Goal: Find specific page/section: Find specific page/section

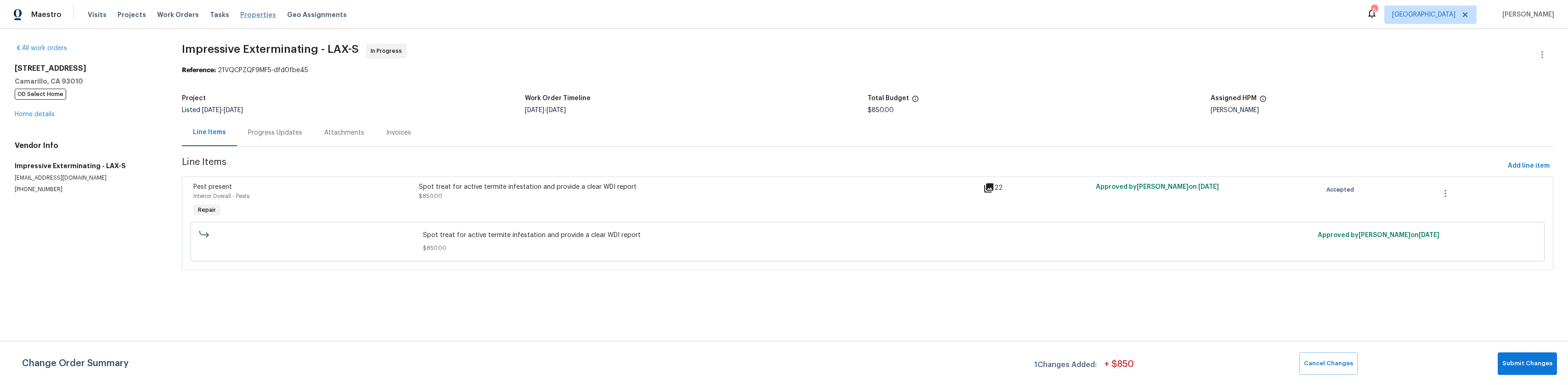
drag, startPoint x: 241, startPoint y: 17, endPoint x: 235, endPoint y: 13, distance: 7.2
click at [240, 13] on span "Properties" at bounding box center [258, 15] width 36 height 9
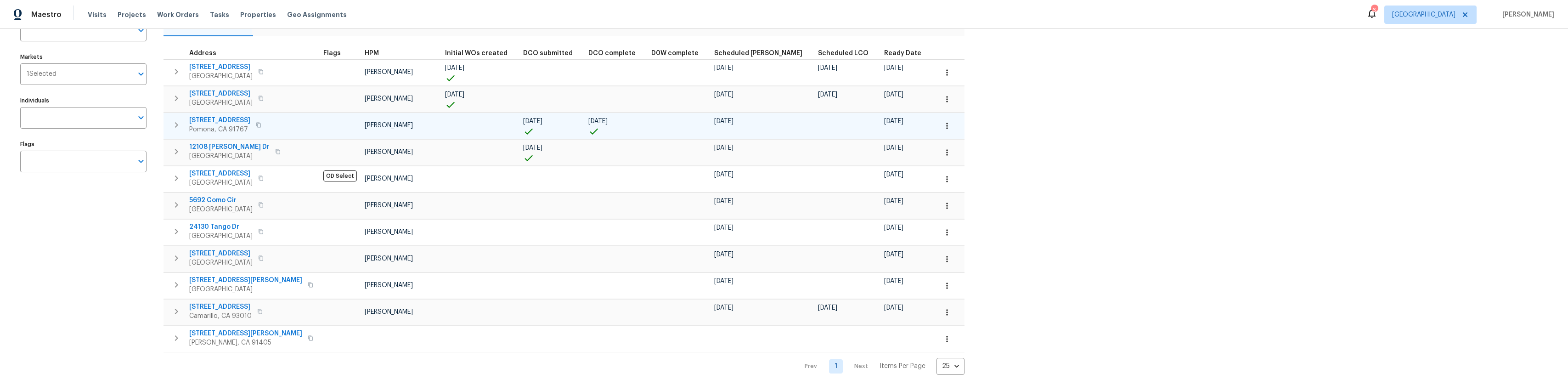
scroll to position [91, 0]
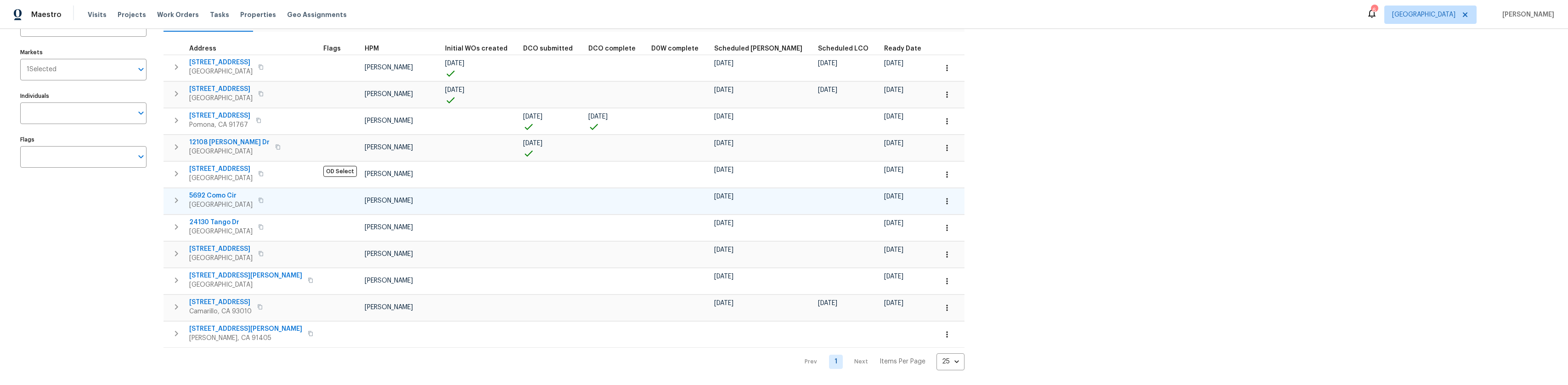
click at [209, 191] on span "5692 Como Cir" at bounding box center [221, 196] width 63 height 9
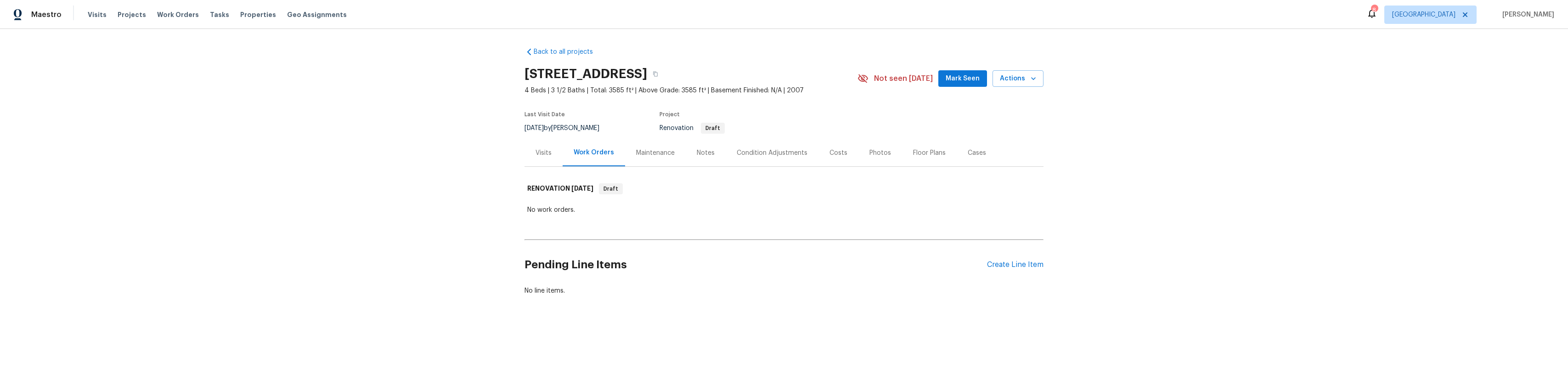
click at [783, 157] on div "Condition Adjustments" at bounding box center [772, 153] width 93 height 27
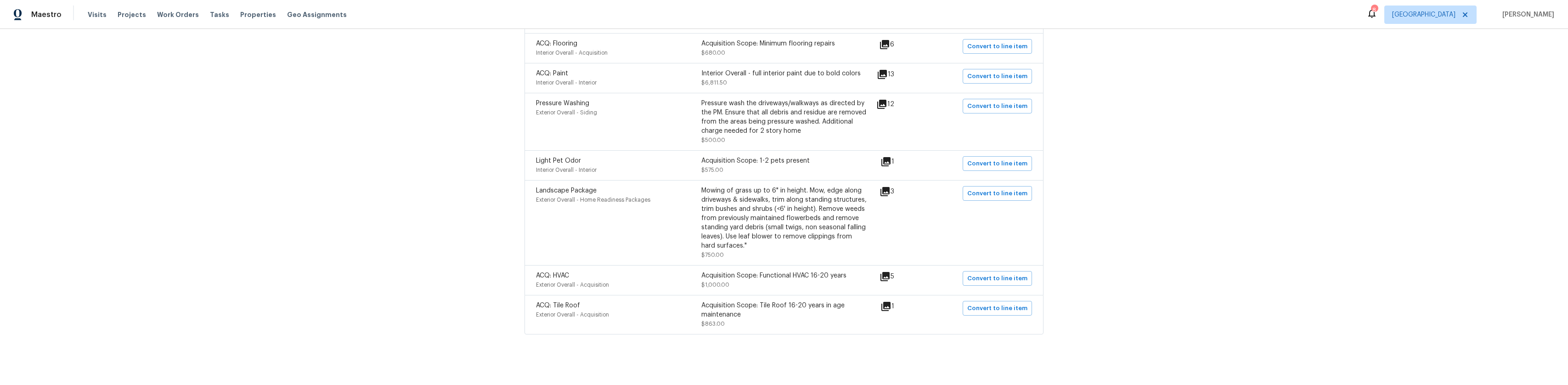
scroll to position [400, 0]
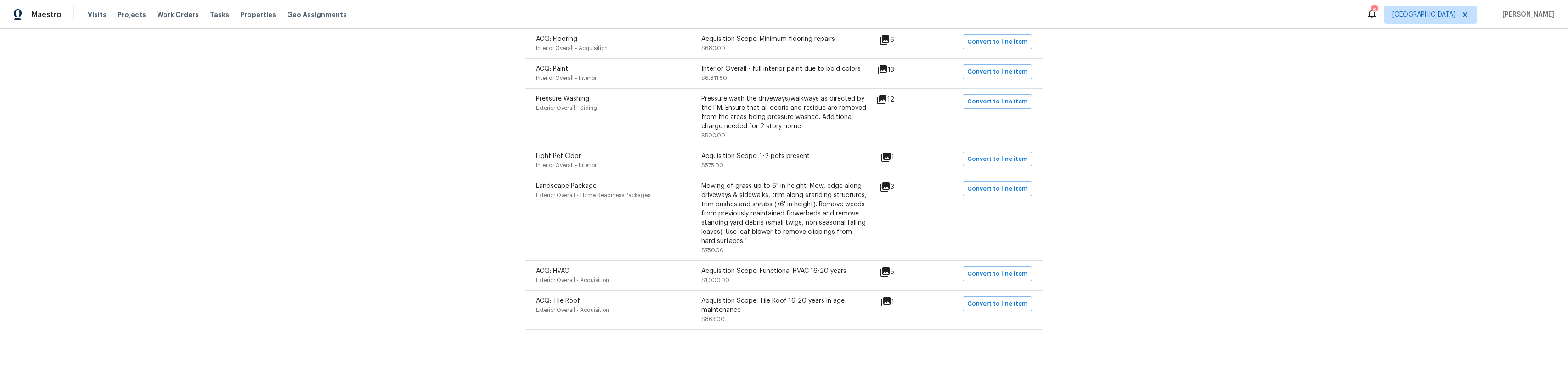
click at [884, 297] on icon at bounding box center [886, 302] width 11 height 11
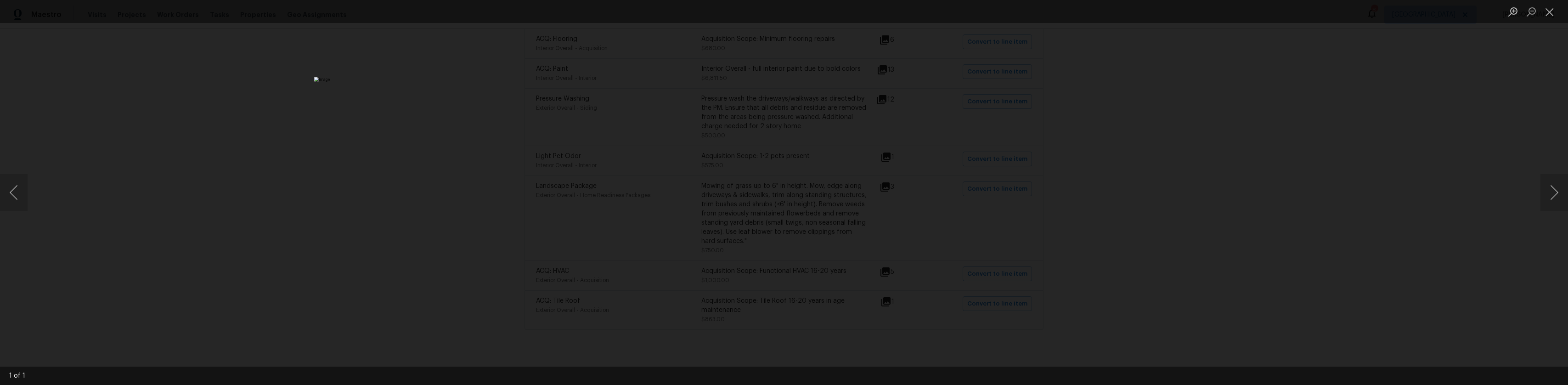
click at [983, 244] on div "Lightbox" at bounding box center [784, 192] width 1568 height 385
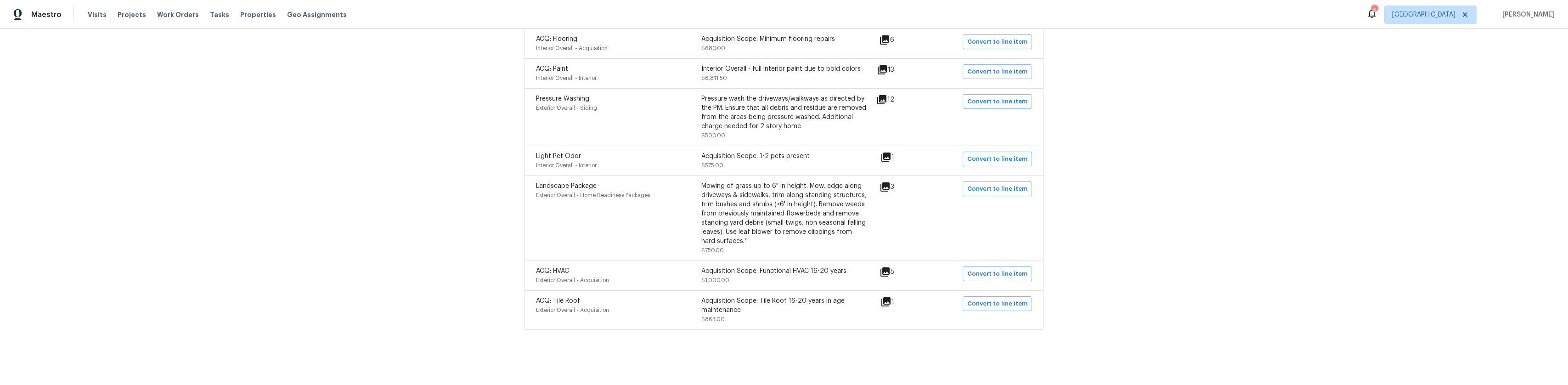
click at [883, 267] on icon at bounding box center [885, 272] width 11 height 11
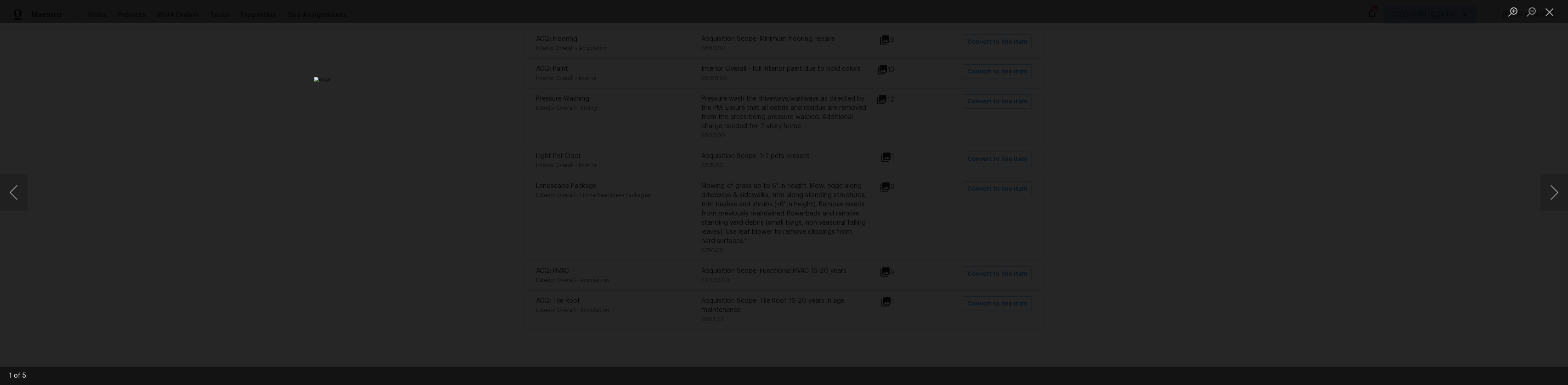
click at [1005, 230] on div "Lightbox" at bounding box center [784, 192] width 1568 height 385
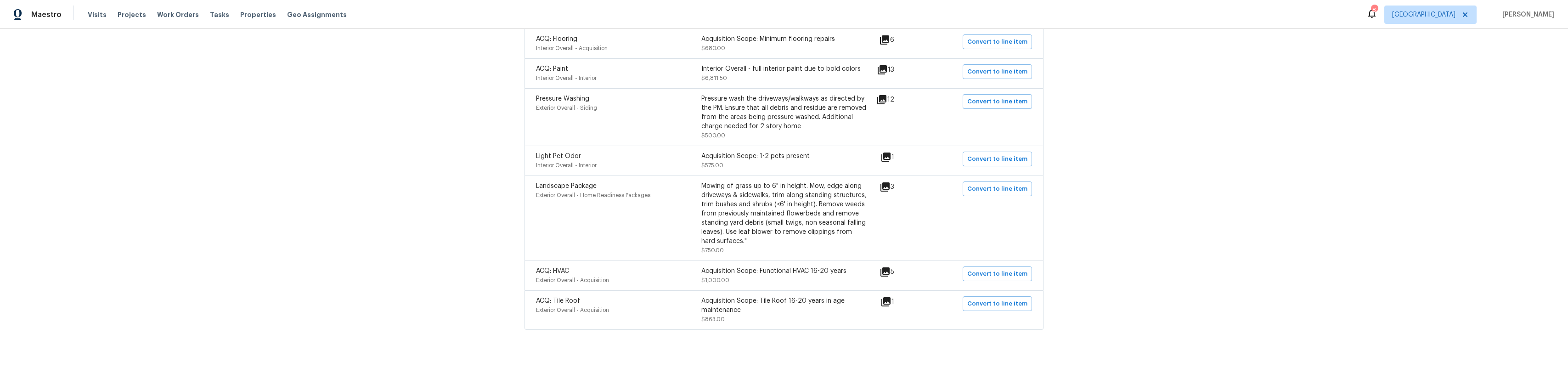
click at [883, 183] on icon at bounding box center [884, 187] width 9 height 9
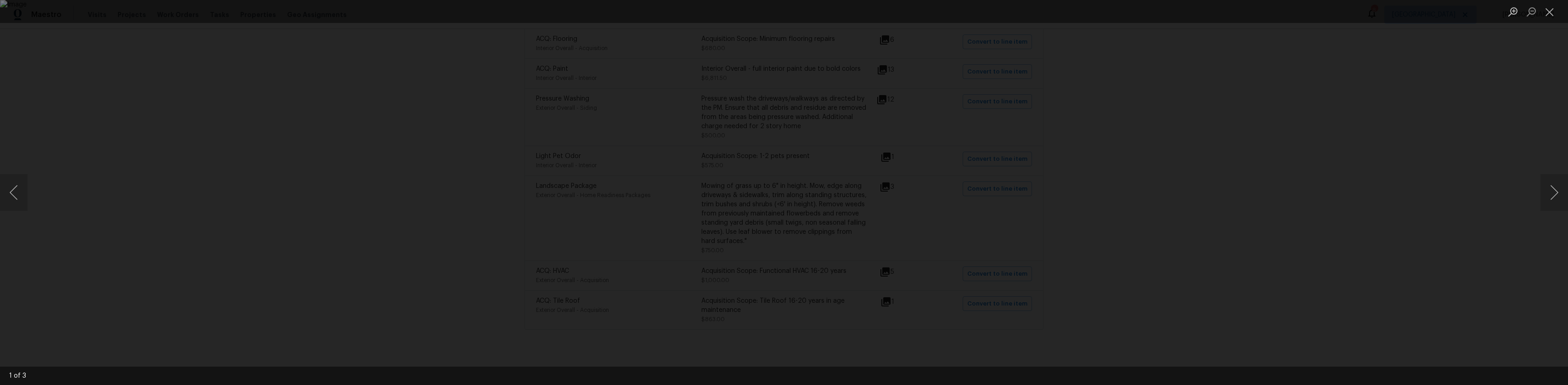
click at [1296, 165] on div "Lightbox" at bounding box center [784, 192] width 1568 height 385
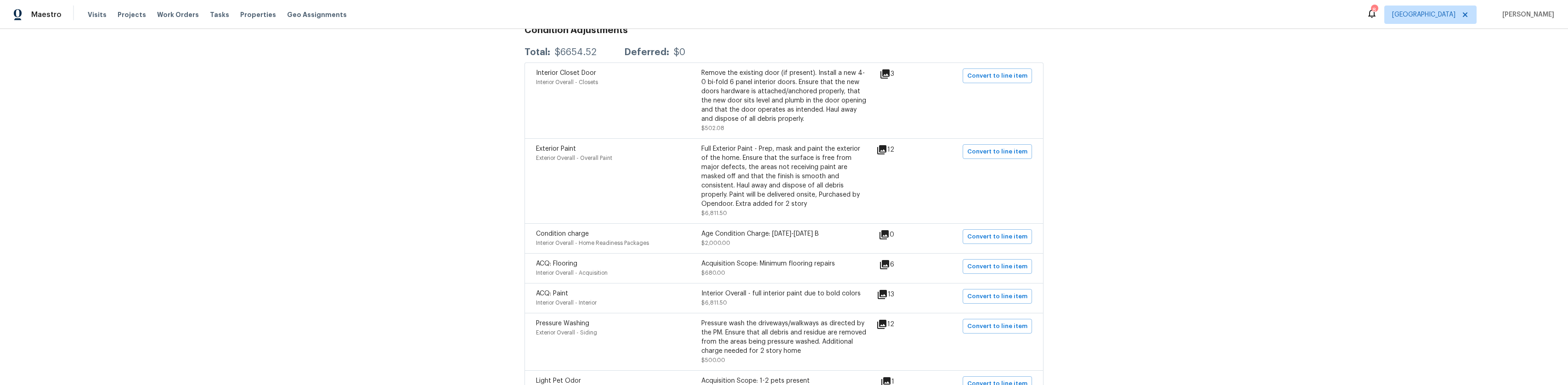
scroll to position [124, 0]
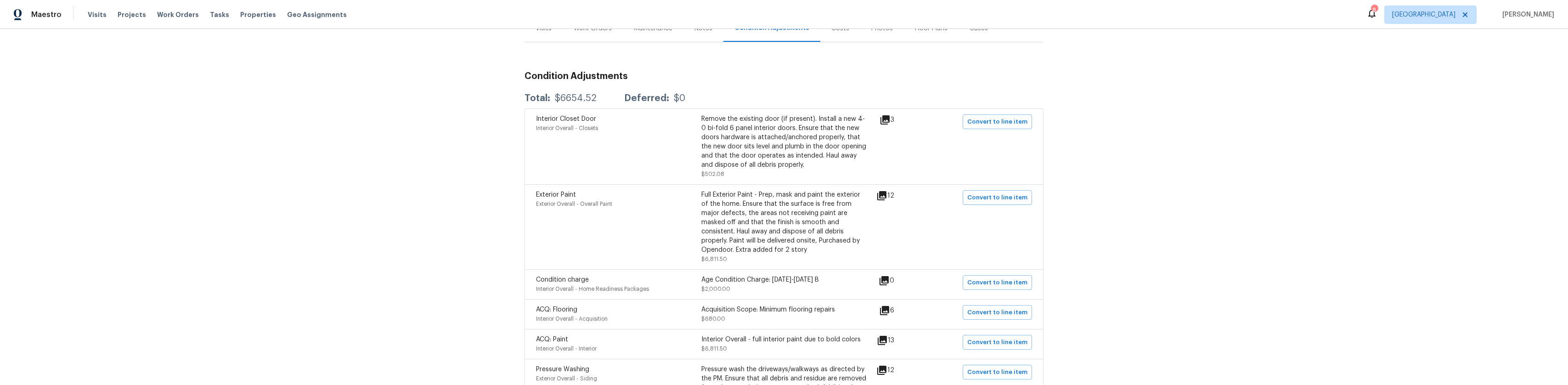
click at [882, 194] on icon at bounding box center [881, 196] width 9 height 9
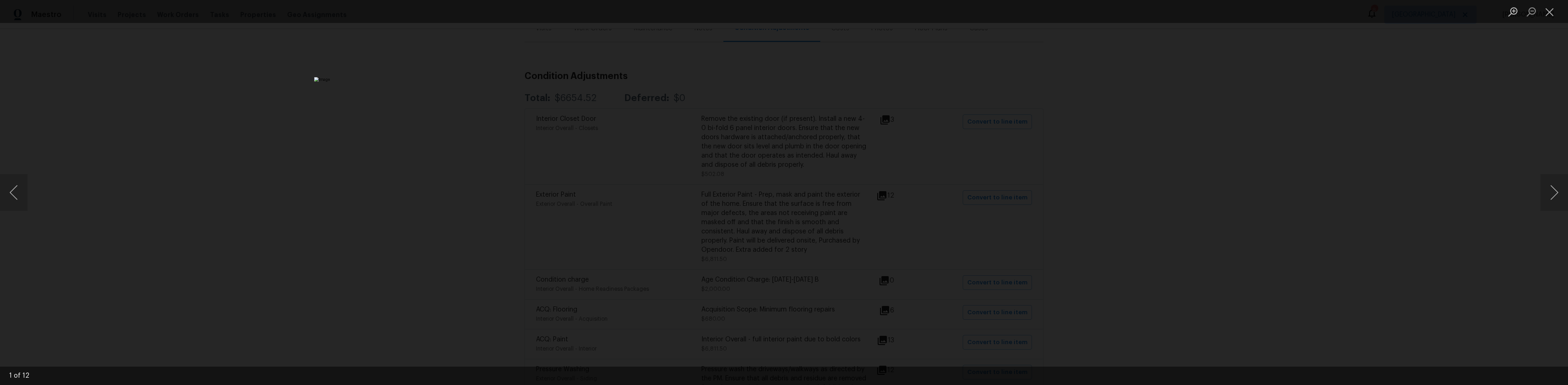
click at [1066, 211] on div "Lightbox" at bounding box center [784, 192] width 1568 height 385
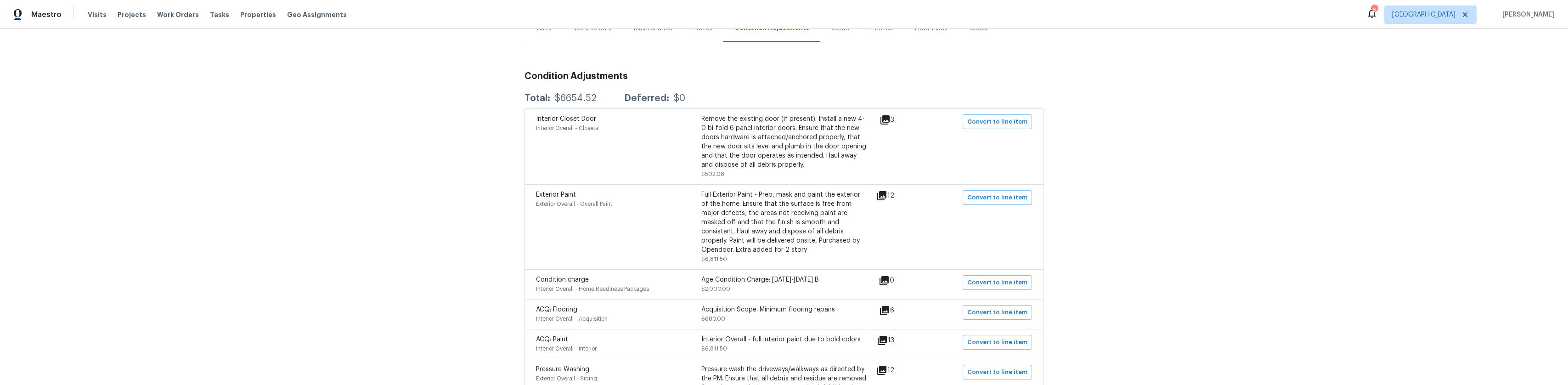
scroll to position [0, 0]
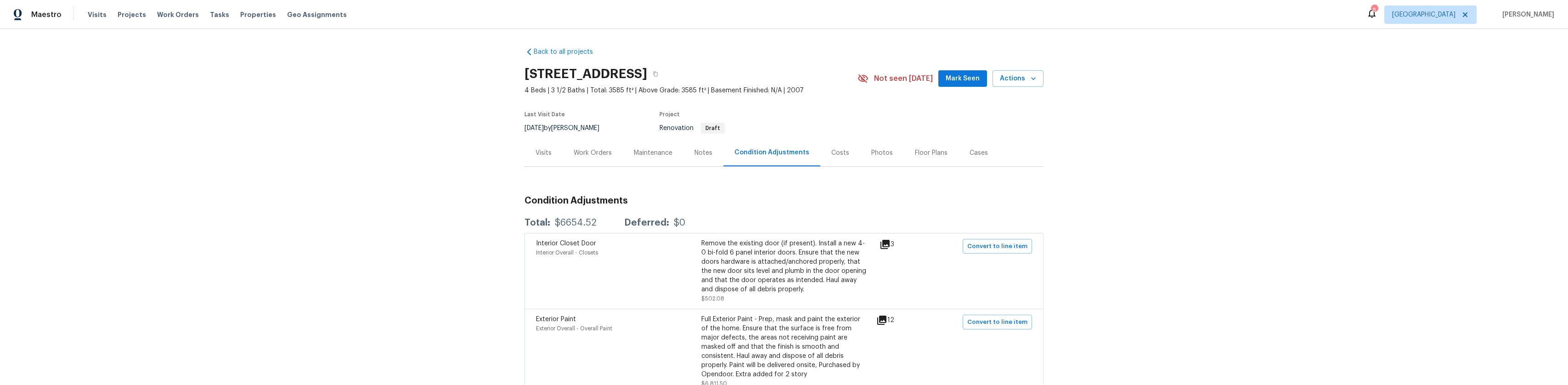
click at [533, 74] on h2 "5692 Como Cir, Woodland Hills, CA 91367" at bounding box center [586, 74] width 122 height 9
drag, startPoint x: 533, startPoint y: 74, endPoint x: 774, endPoint y: 71, distance: 241.0
click at [647, 71] on h2 "5692 Como Cir, Woodland Hills, CA 91367" at bounding box center [586, 74] width 122 height 9
copy h2 "5692 Como Cir, Woodland Hills, CA 91367"
